Goal: Use online tool/utility: Utilize a website feature to perform a specific function

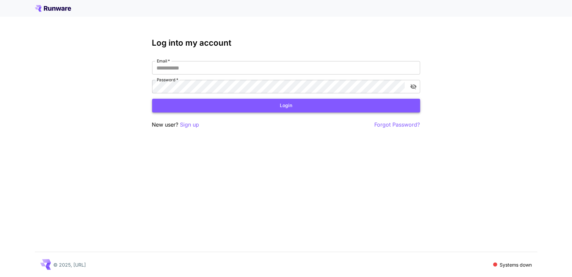
type input "**********"
click at [289, 104] on button "Login" at bounding box center [286, 106] width 268 height 14
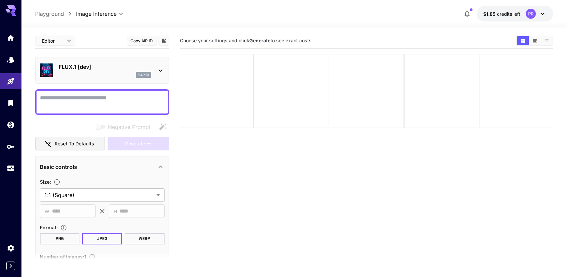
click at [528, 14] on div "PR" at bounding box center [531, 14] width 10 height 10
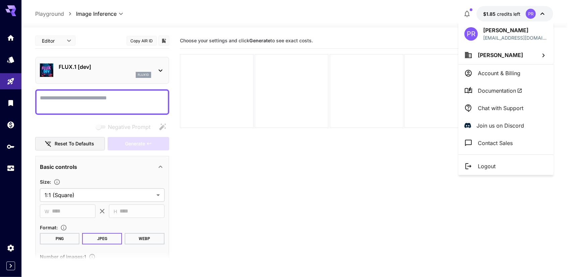
click at [528, 14] on div at bounding box center [286, 138] width 572 height 277
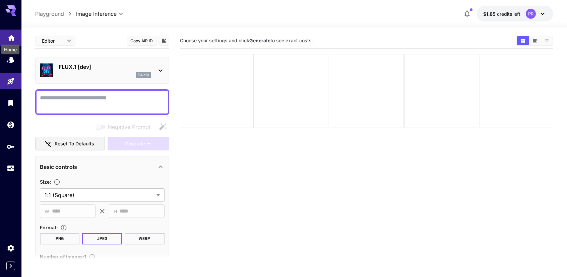
click at [11, 38] on icon "Home" at bounding box center [11, 36] width 8 height 8
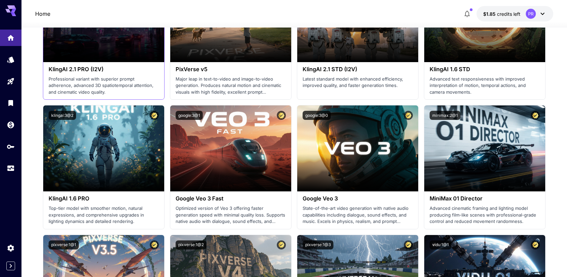
scroll to position [402, 0]
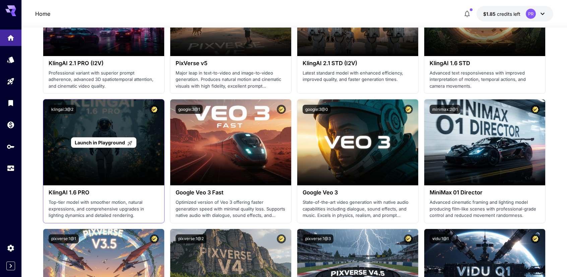
click at [129, 141] on icon at bounding box center [130, 142] width 5 height 5
